Goal: Check status: Check status

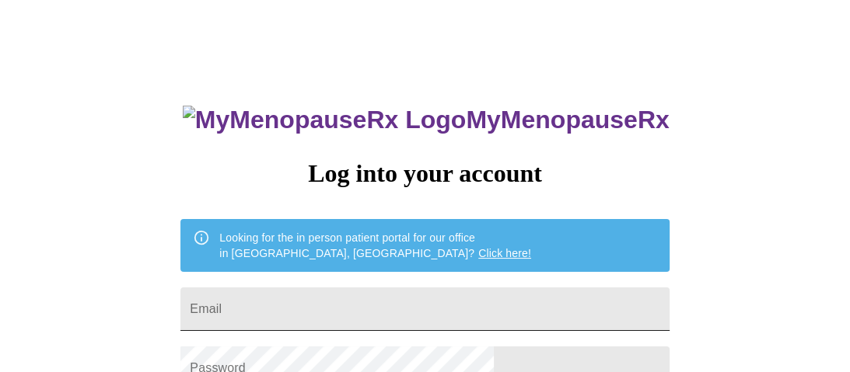
click at [324, 305] on input "Email" at bounding box center [424, 310] width 488 height 44
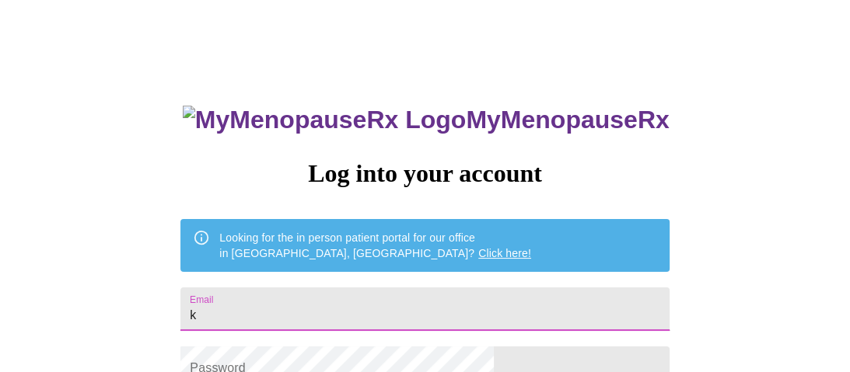
type input "[EMAIL_ADDRESS][DOMAIN_NAME]"
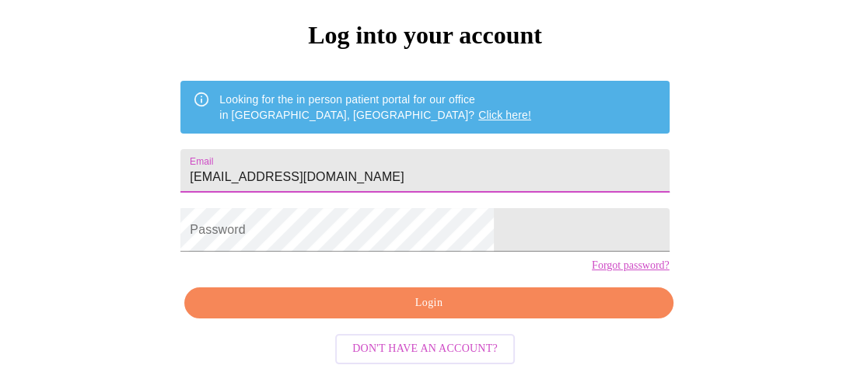
scroll to position [164, 0]
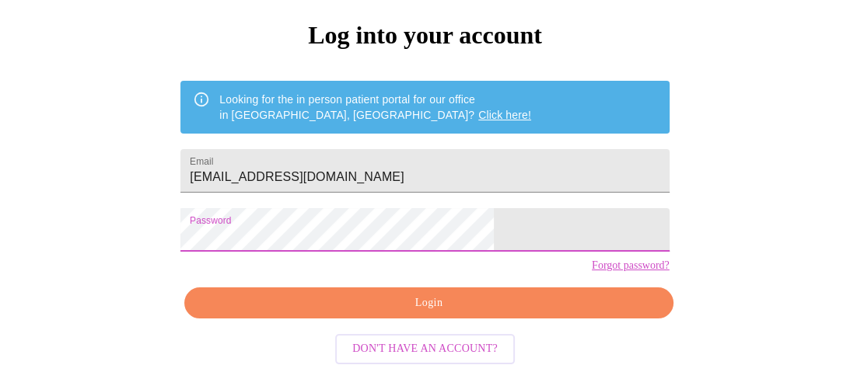
click at [426, 314] on button "Login" at bounding box center [428, 304] width 488 height 32
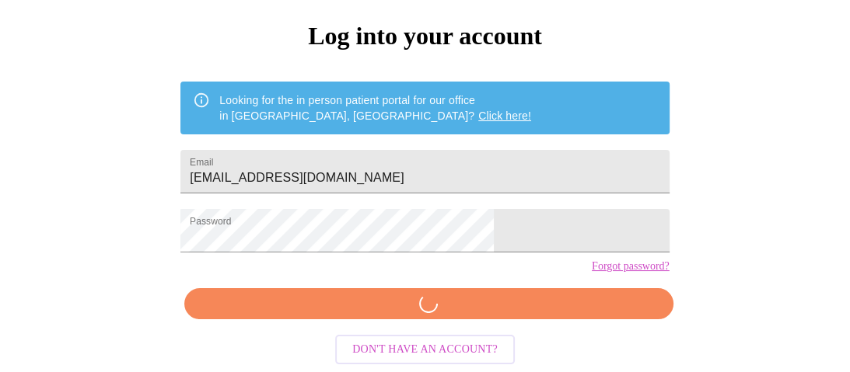
scroll to position [163, 0]
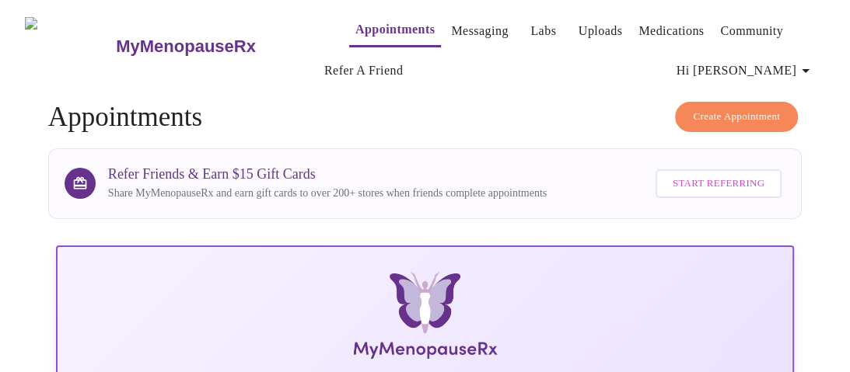
click at [579, 26] on link "Uploads" at bounding box center [601, 31] width 44 height 22
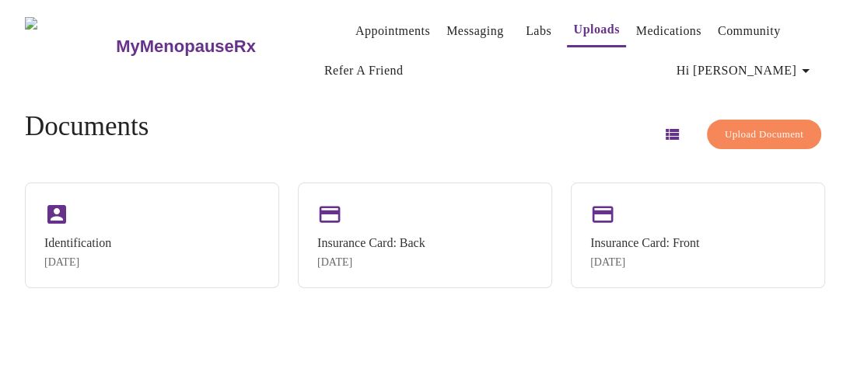
click at [650, 21] on link "Medications" at bounding box center [668, 31] width 65 height 22
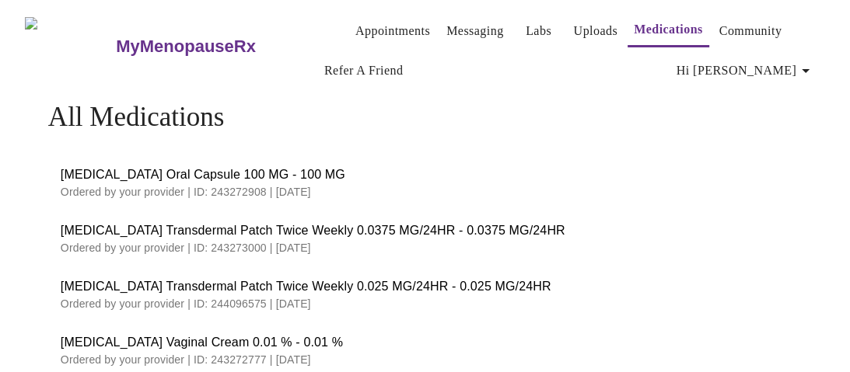
click at [526, 20] on link "Labs" at bounding box center [539, 31] width 26 height 22
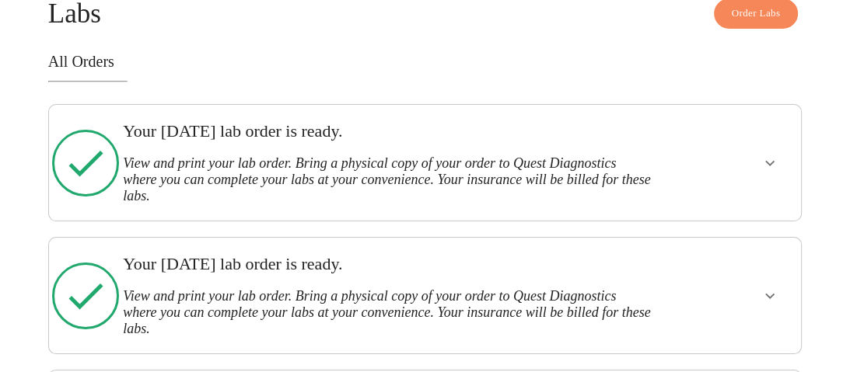
scroll to position [105, 0]
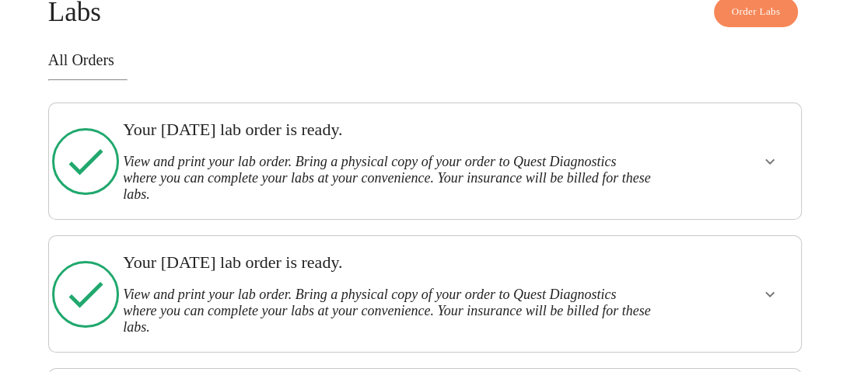
click at [775, 159] on icon "show more" at bounding box center [769, 161] width 9 height 5
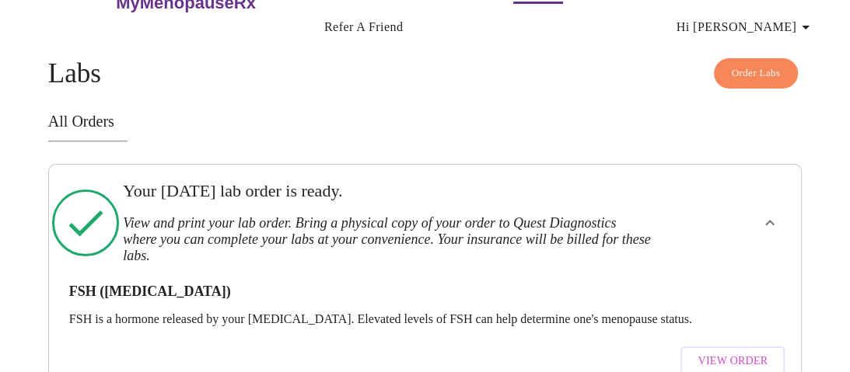
scroll to position [0, 0]
